Goal: Communication & Community: Ask a question

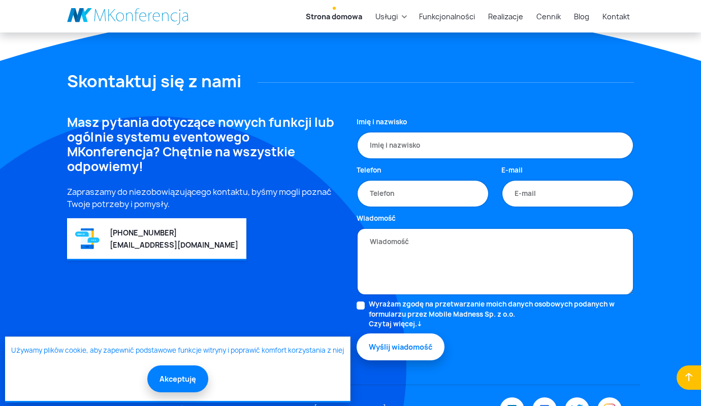
scroll to position [2809, 0]
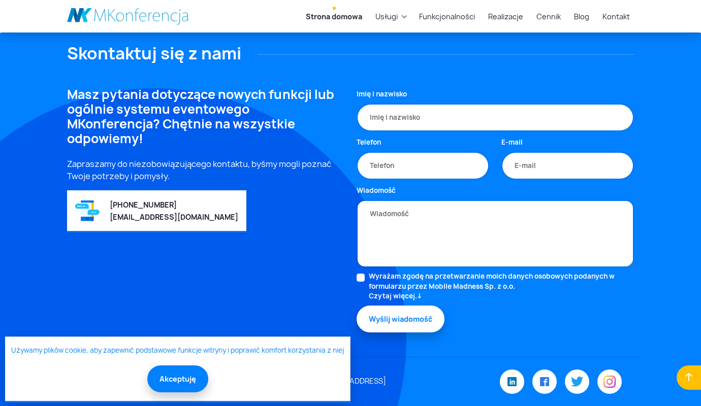
click at [176, 379] on button "Akceptuję" at bounding box center [177, 379] width 61 height 27
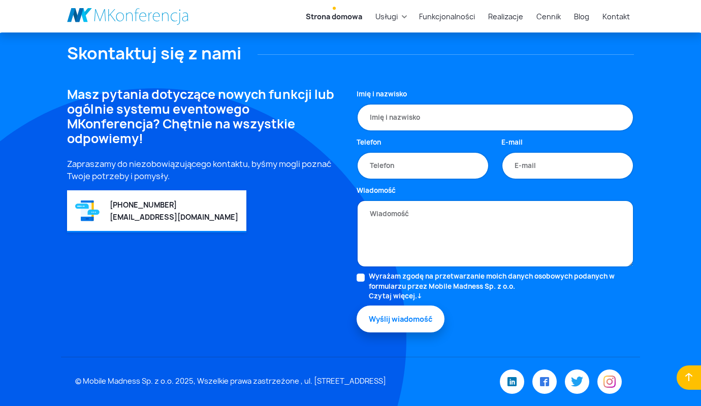
type input "e"
type textarea "e"
checkbox input "false"
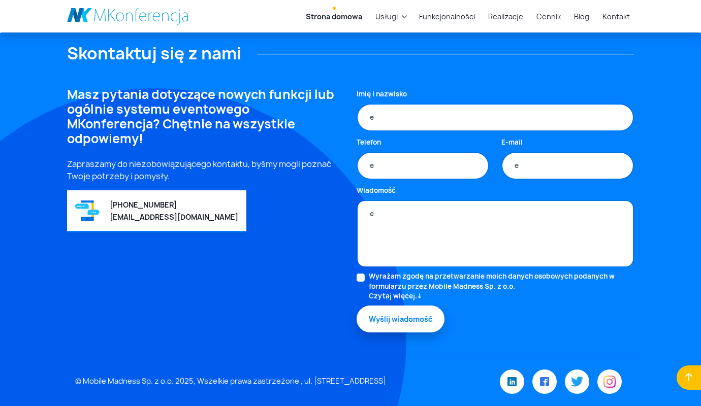
type input "[PERSON_NAME]"
type input "[PERSON_NAME][EMAIL_ADDRESS][DOMAIN_NAME]"
type input "504829130"
type textarea "Dzień dobry, prowadzę firmowe social media w super cenie. Tworzę treści oraz ka…"
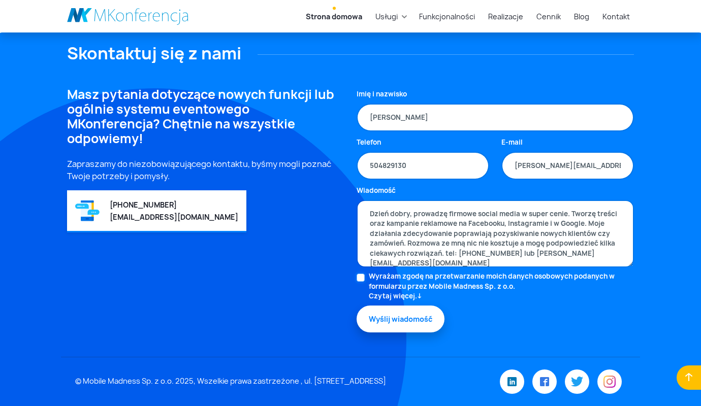
click at [360, 278] on input "Wyrażam zgodę na przetwarzanie moich danych osobowych podanych w formularzu prz…" at bounding box center [360, 278] width 8 height 8
checkbox input "true"
click at [401, 319] on button "Wyślij wiadomość" at bounding box center [400, 319] width 88 height 27
